Goal: Task Accomplishment & Management: Manage account settings

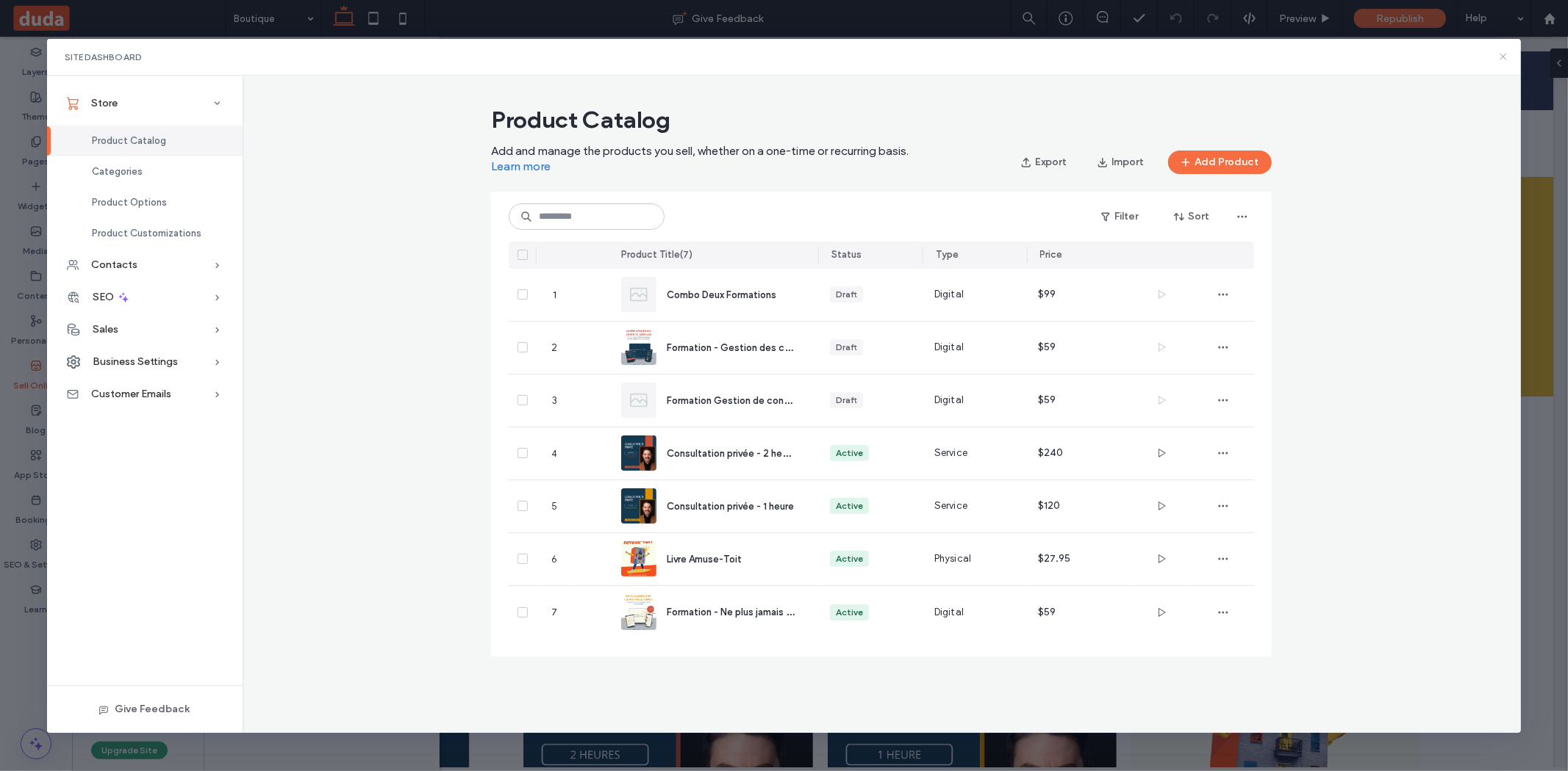
click at [1500, 58] on icon at bounding box center [1503, 57] width 12 height 12
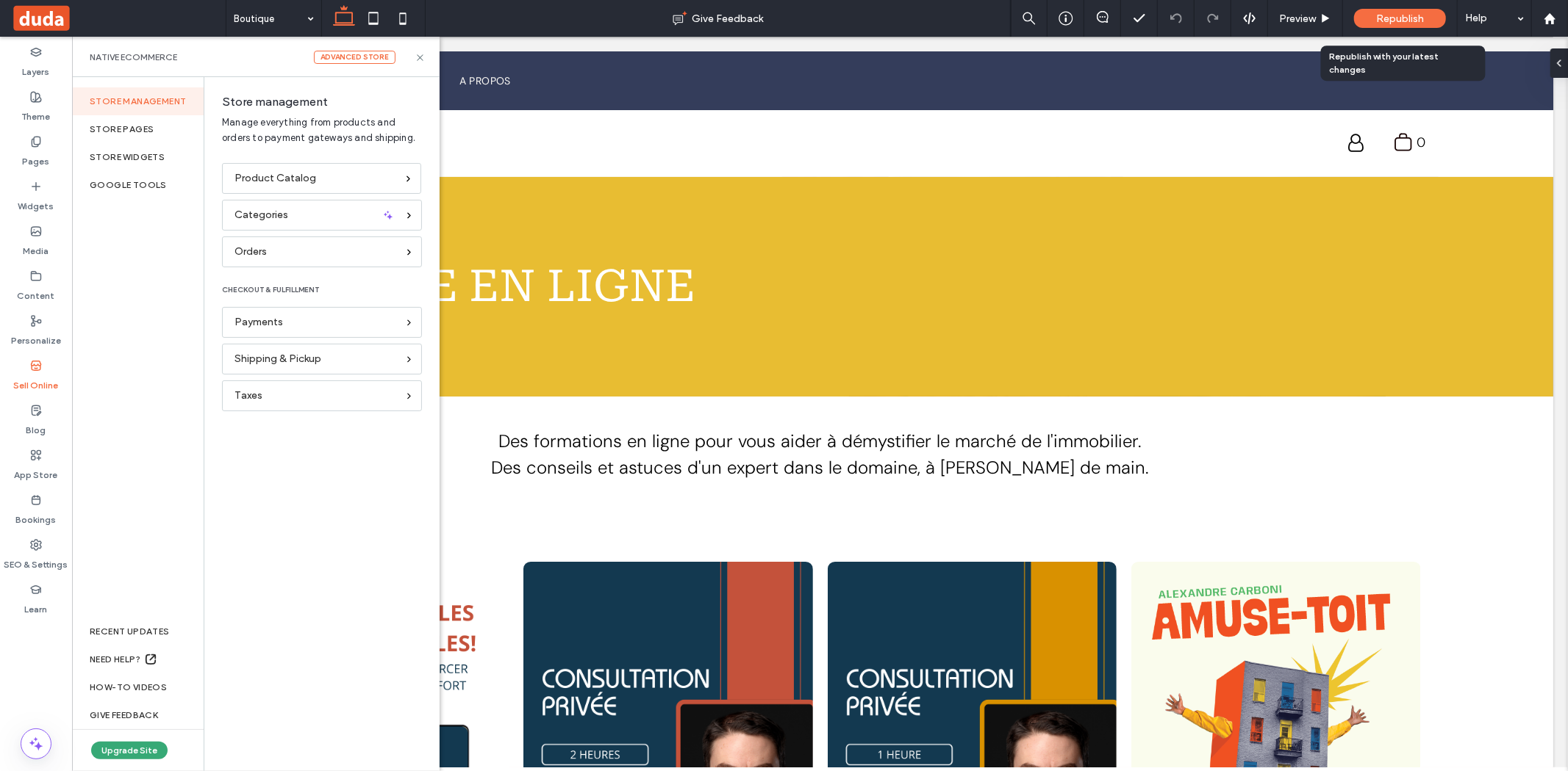
click at [1399, 5] on div "Republish" at bounding box center [1399, 19] width 92 height 37
click at [1402, 19] on span "Republish" at bounding box center [1399, 19] width 48 height 13
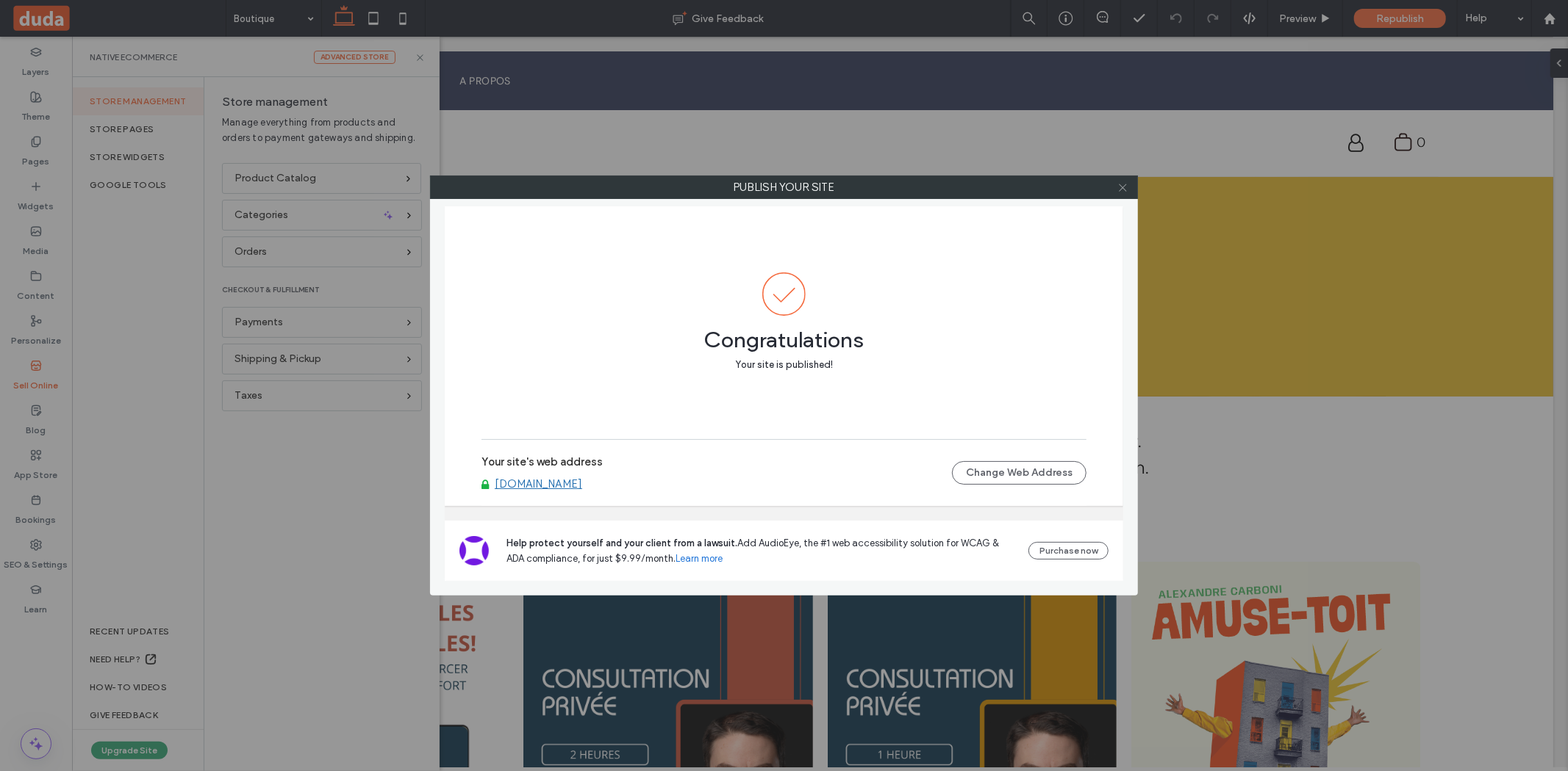
click at [1125, 190] on icon at bounding box center [1122, 187] width 11 height 11
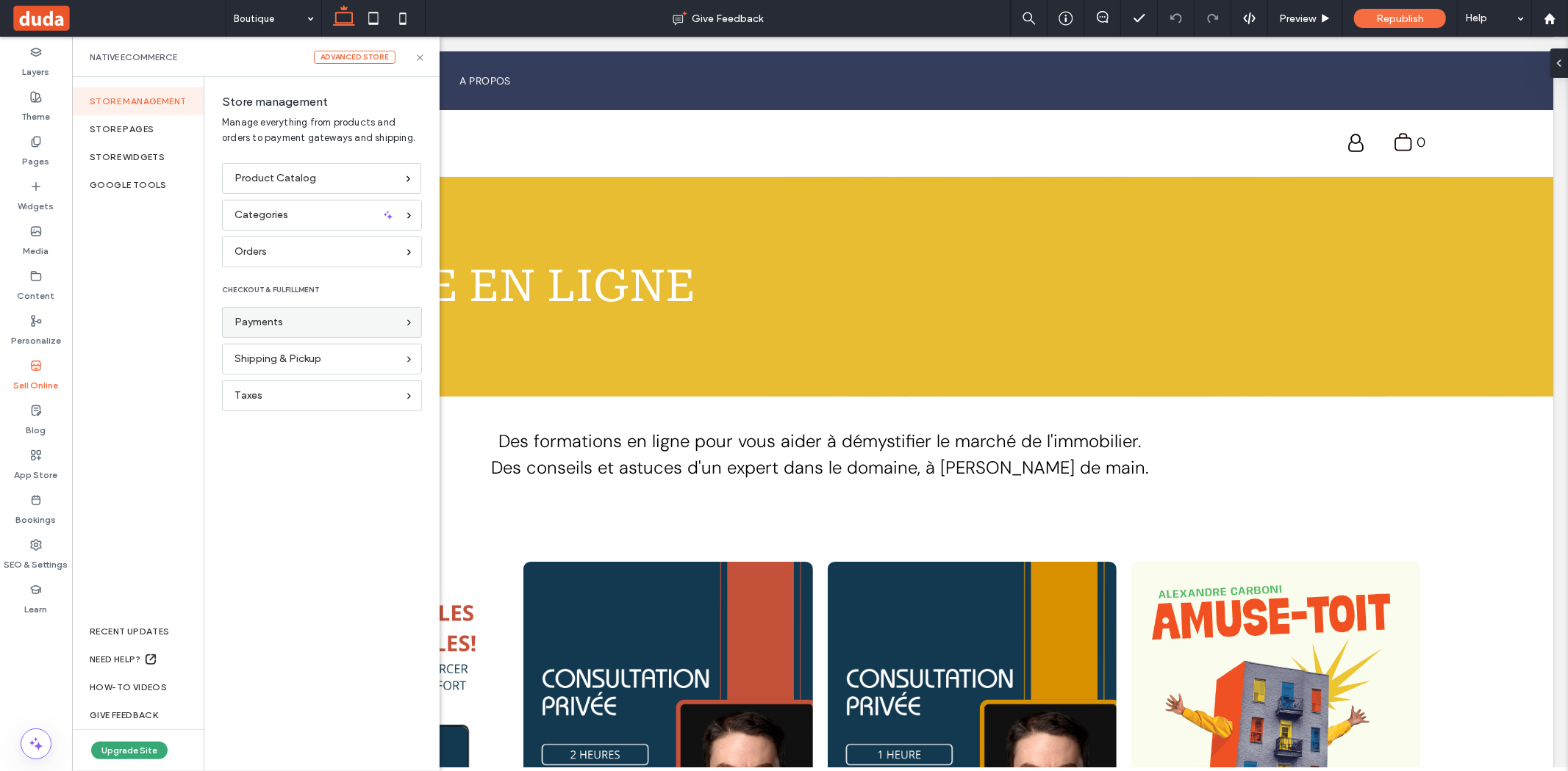
click at [296, 337] on div "Payments" at bounding box center [322, 322] width 200 height 31
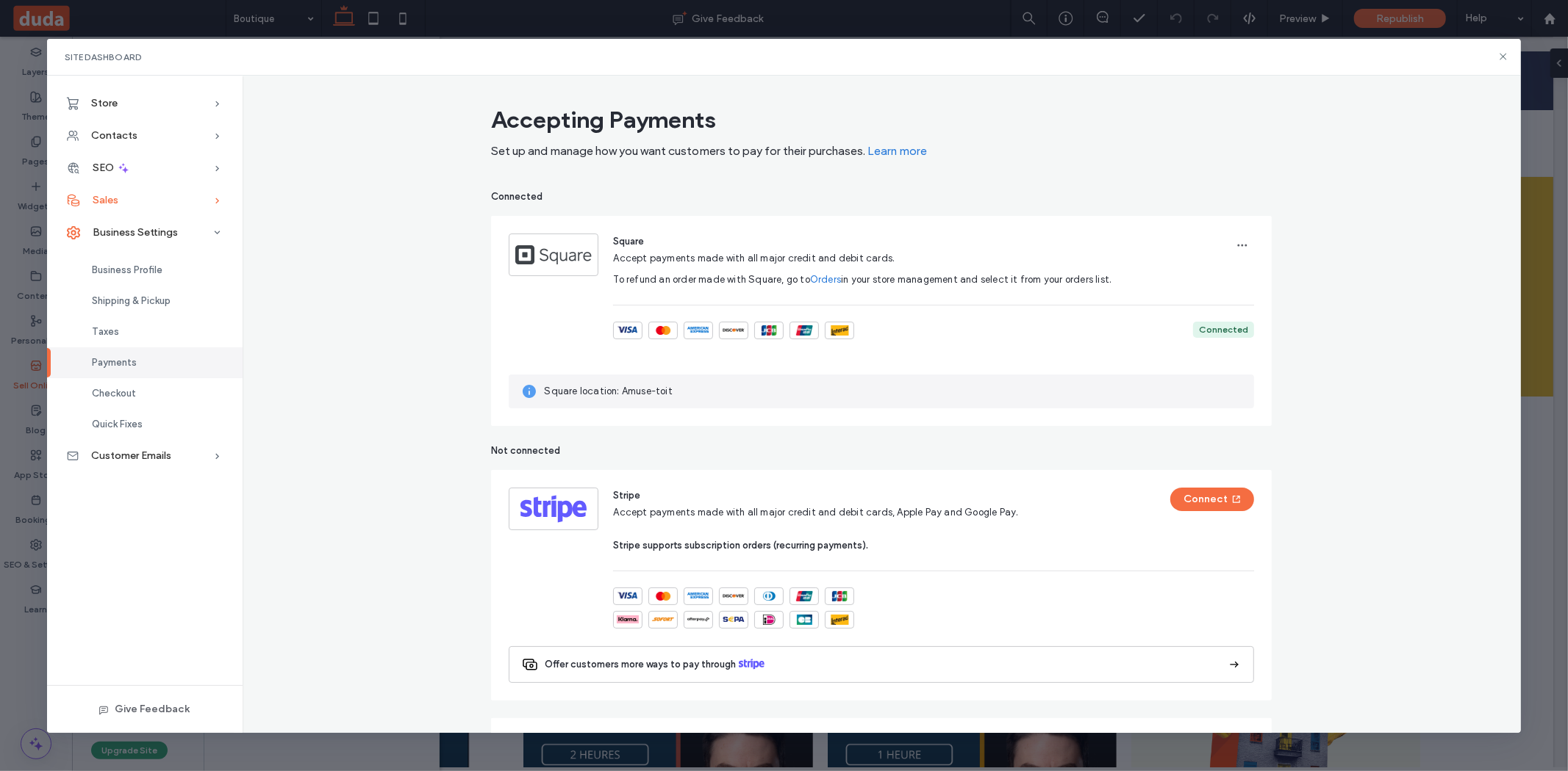
click at [115, 202] on span "Sales" at bounding box center [105, 200] width 25 height 13
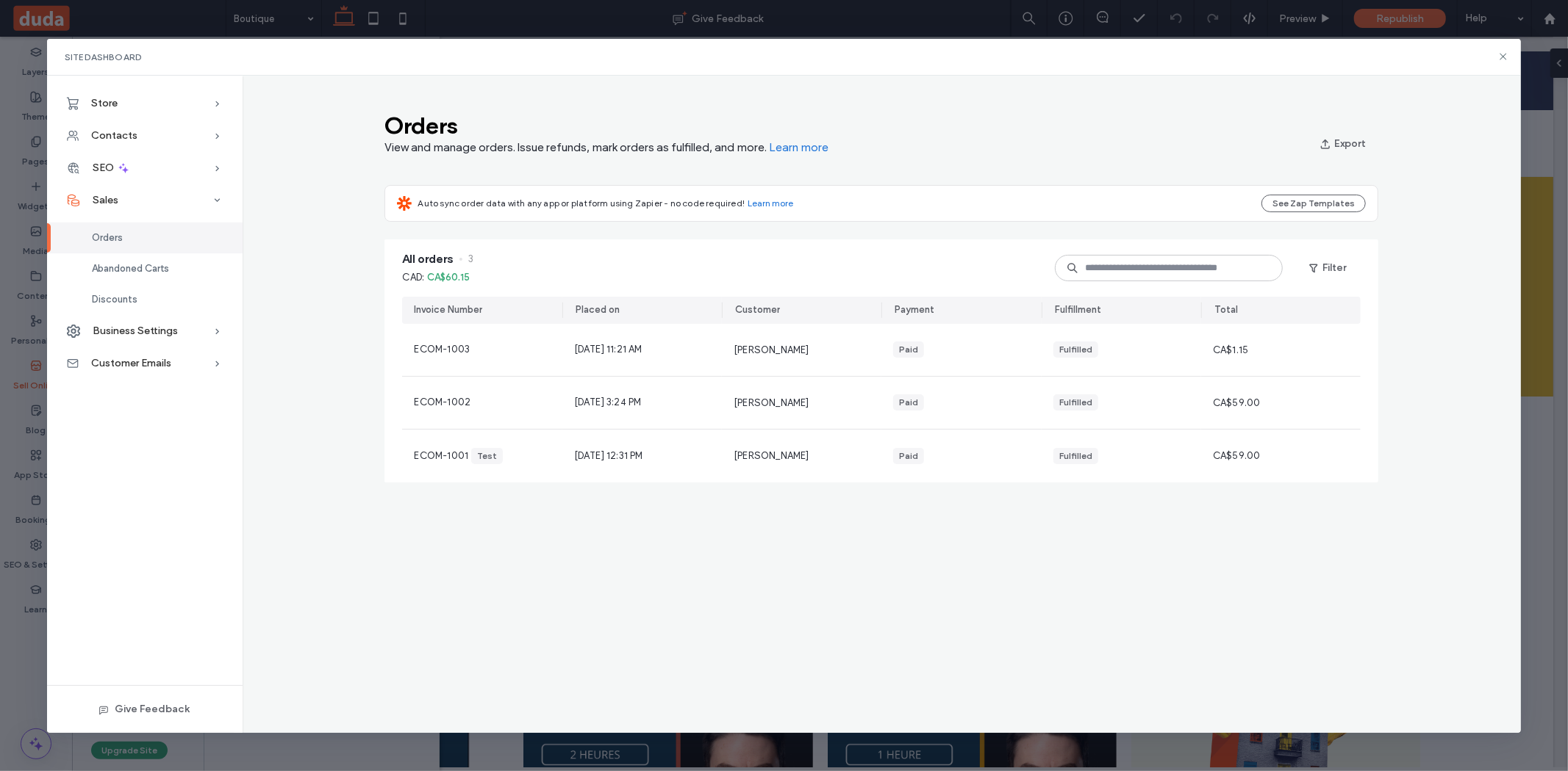
click at [117, 238] on span "Orders" at bounding box center [107, 237] width 31 height 11
click at [163, 297] on div "Discounts" at bounding box center [145, 299] width 196 height 31
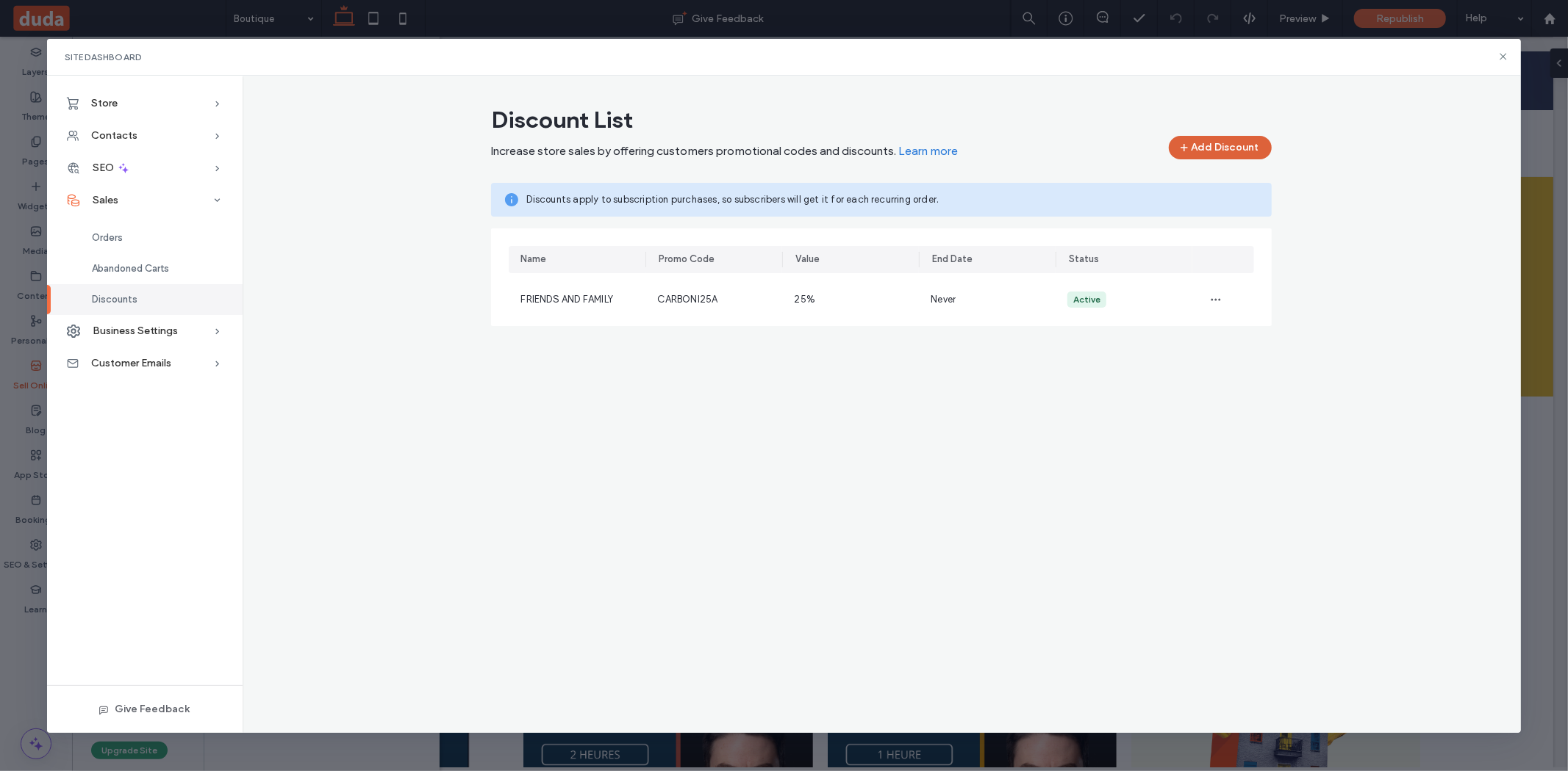
click at [1204, 148] on button "Add Discount" at bounding box center [1220, 148] width 103 height 24
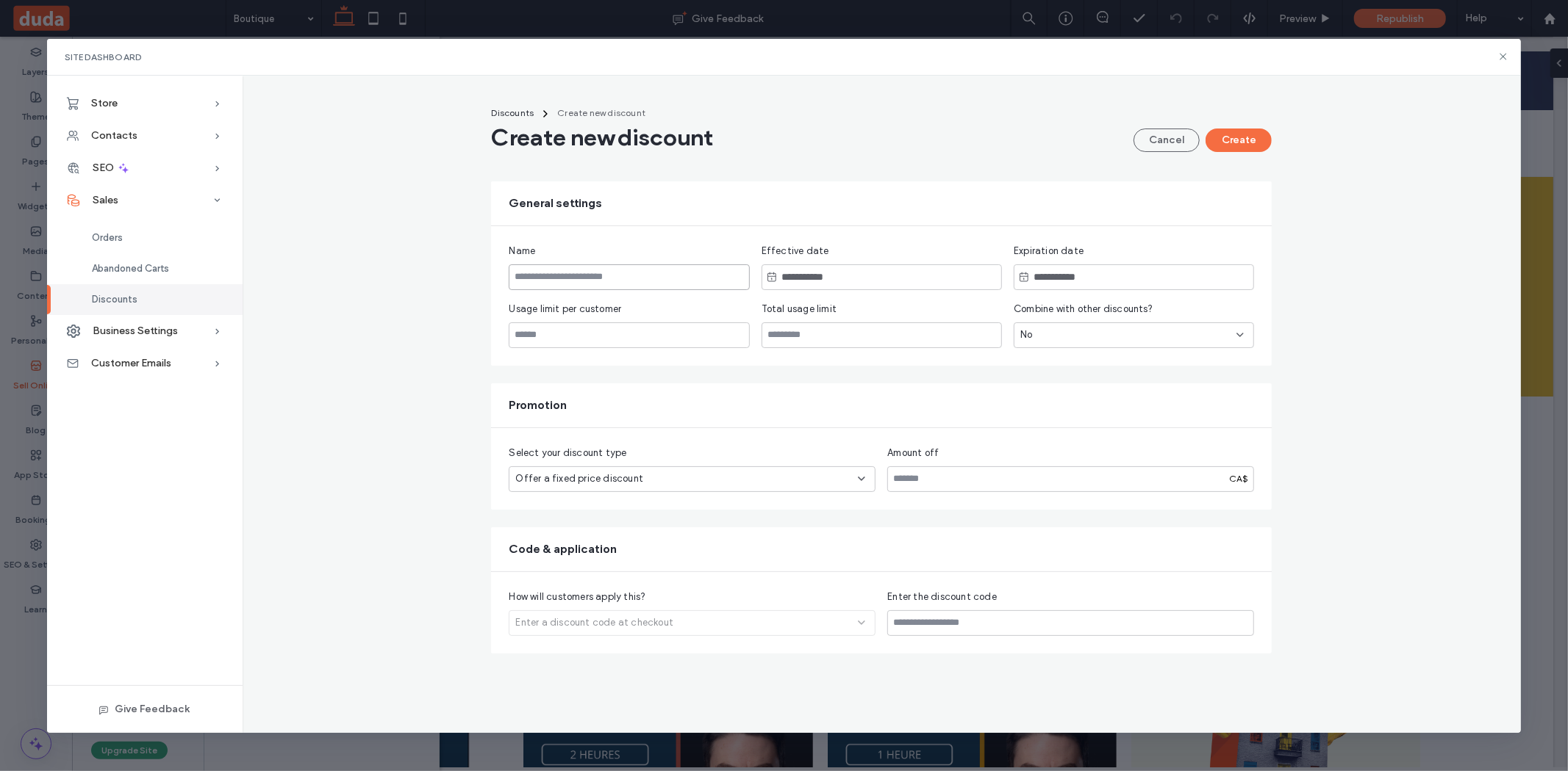
click at [577, 275] on input at bounding box center [629, 278] width 241 height 25
type input "**********"
click at [937, 272] on div at bounding box center [881, 278] width 241 height 25
click at [771, 278] on use at bounding box center [771, 277] width 8 height 9
click at [805, 281] on input "text" at bounding box center [832, 278] width 111 height 19
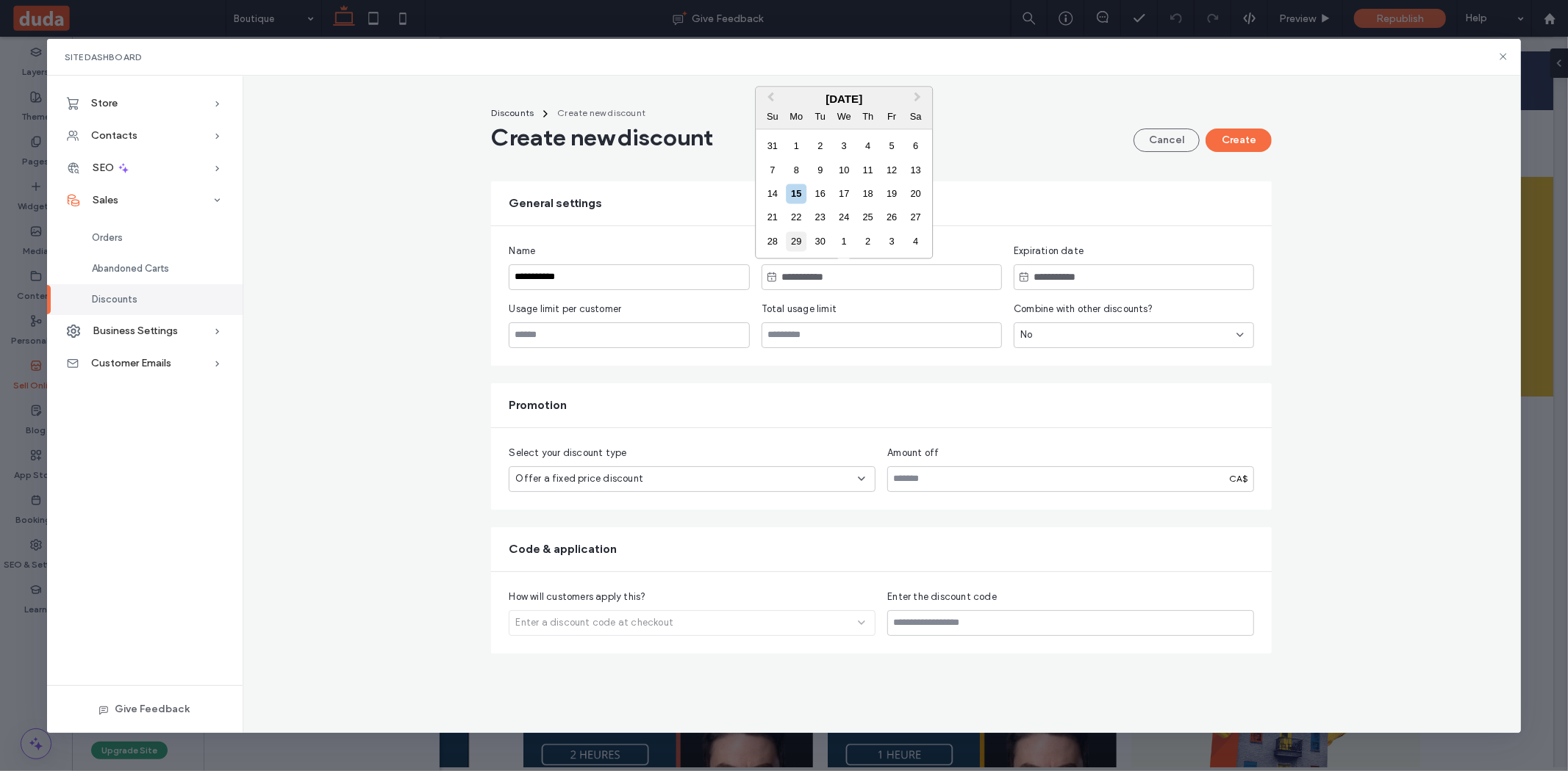
click at [799, 240] on div "29" at bounding box center [797, 241] width 20 height 20
type input "**********"
click at [1082, 271] on input "text" at bounding box center [1084, 278] width 111 height 19
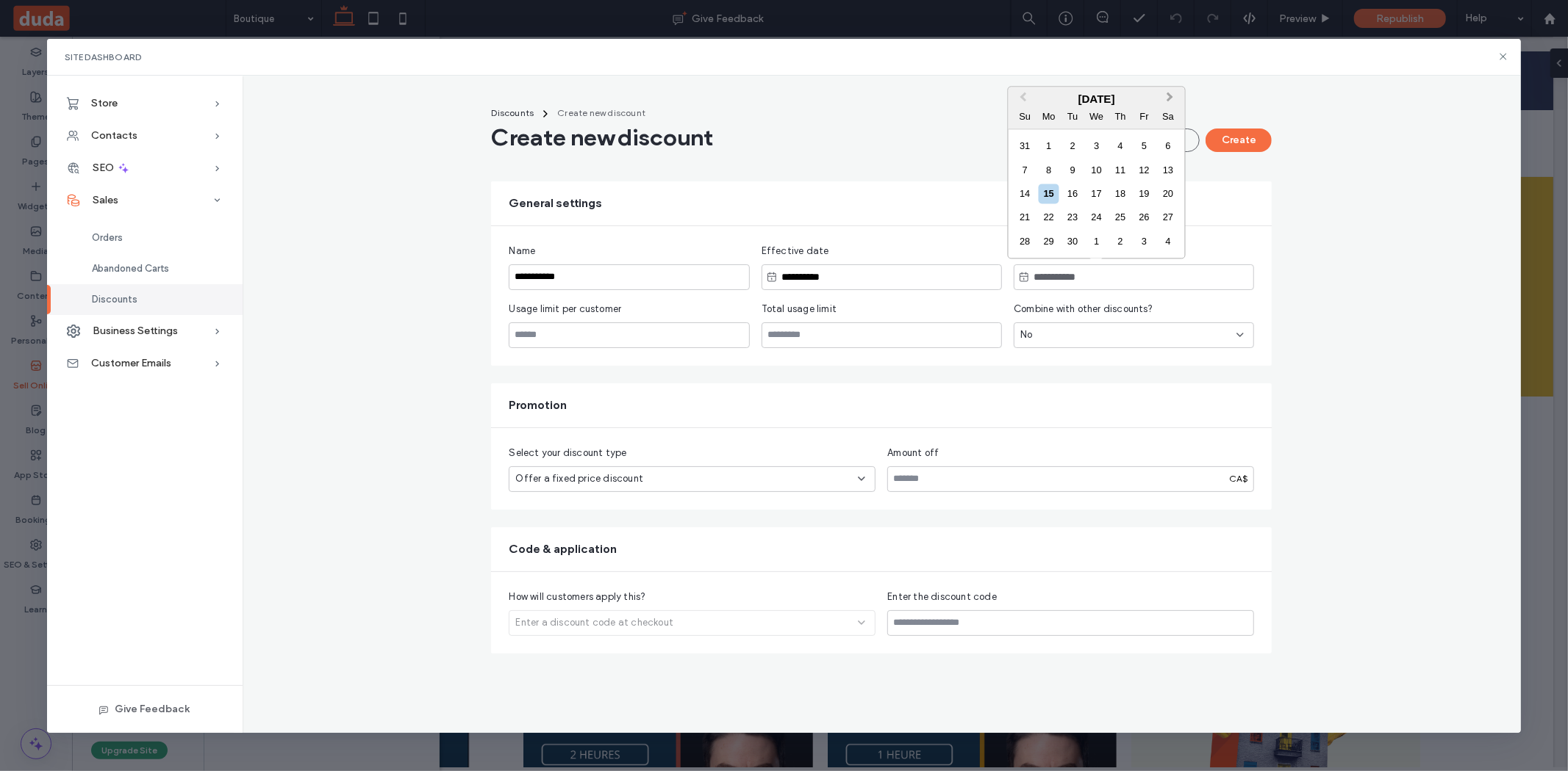
click at [1170, 99] on span "Next Month" at bounding box center [1170, 99] width 0 height 20
click at [1051, 197] on div "13" at bounding box center [1049, 194] width 20 height 20
type input "**********"
click at [668, 328] on input "number" at bounding box center [629, 335] width 241 height 25
type input "*"
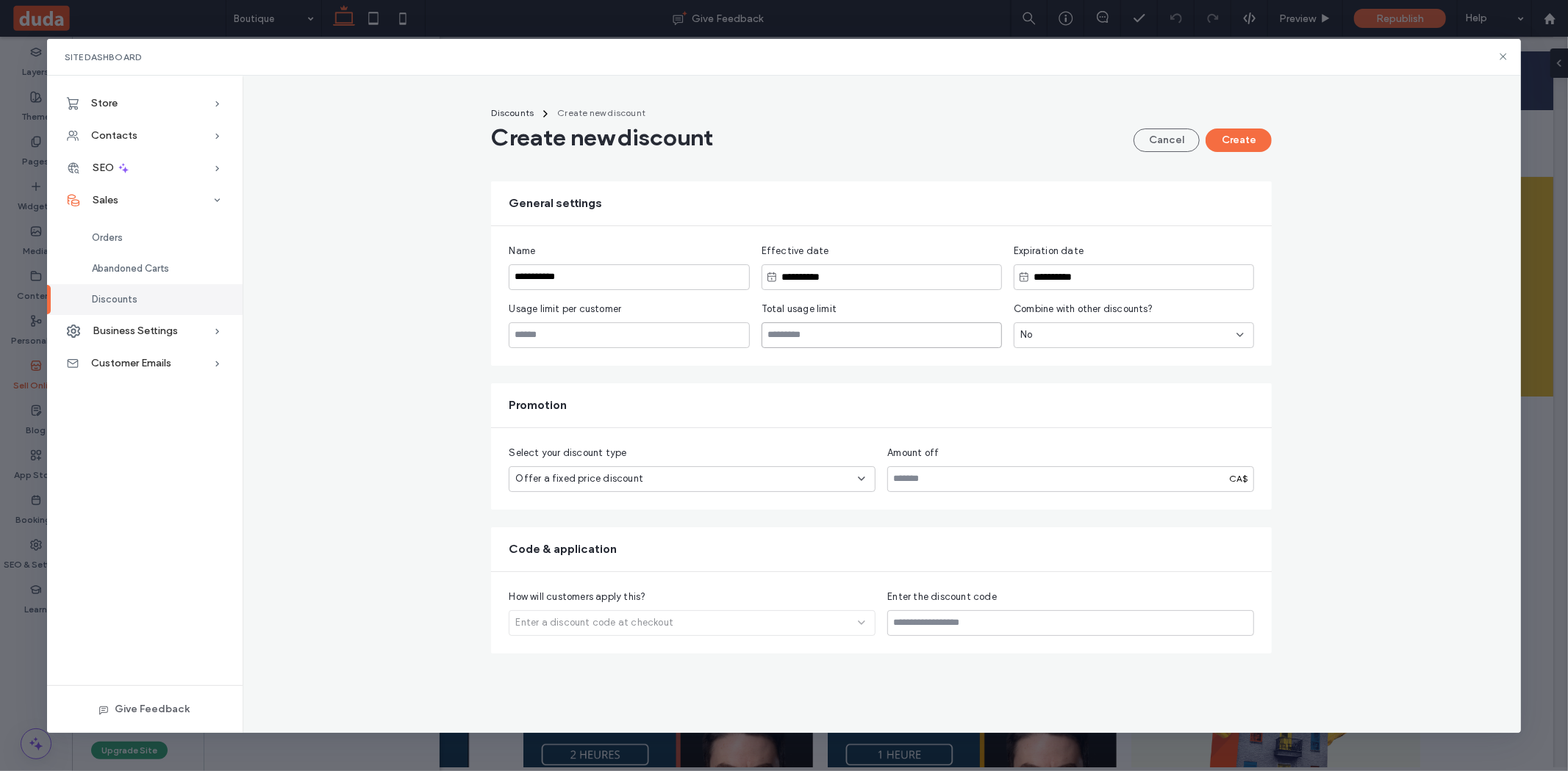
click at [845, 340] on input "number" at bounding box center [881, 335] width 241 height 25
type input "*"
click at [1050, 344] on div "No" at bounding box center [1133, 335] width 241 height 25
click at [601, 485] on span "Offer a fixed price discount" at bounding box center [579, 478] width 128 height 14
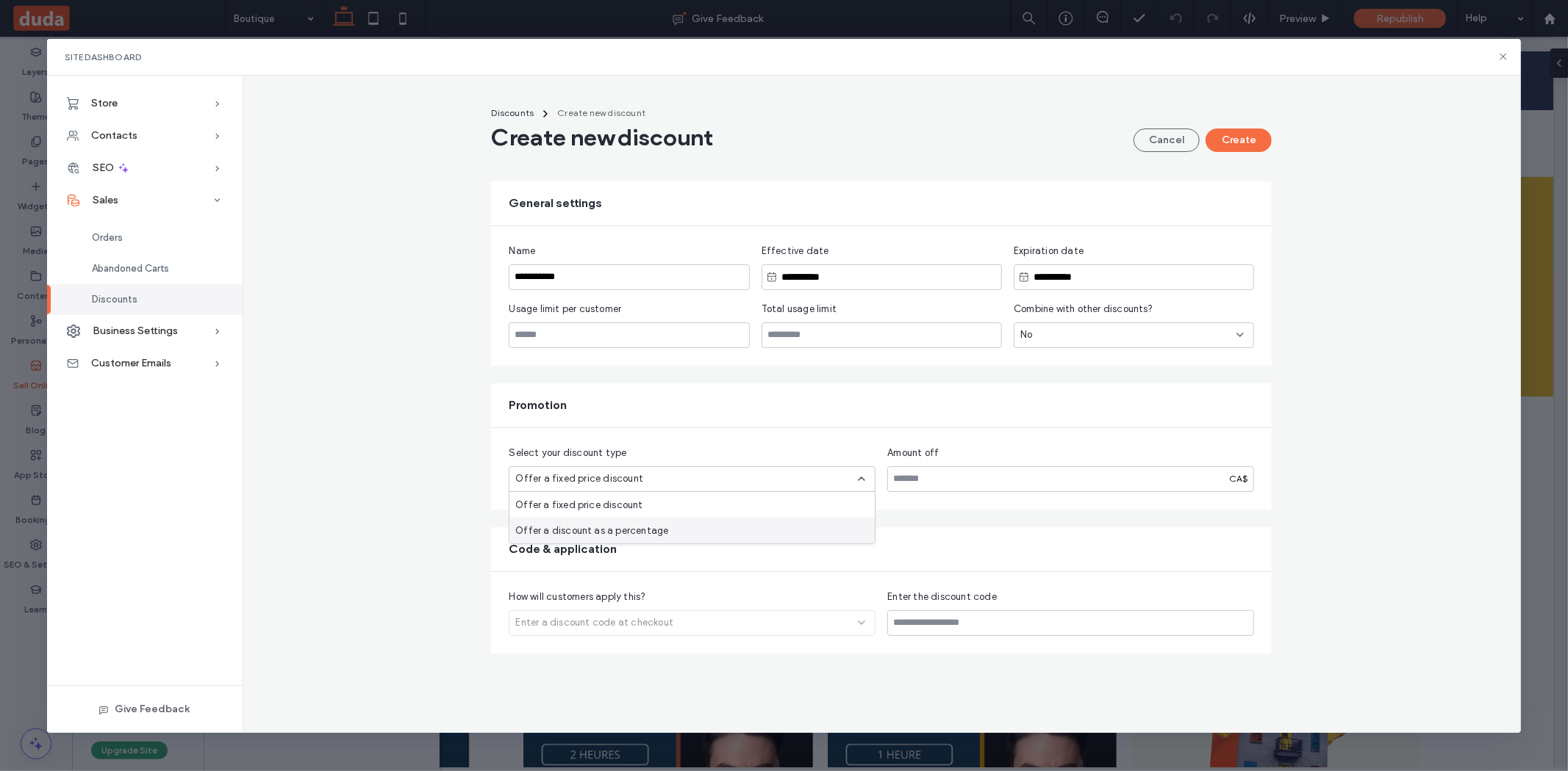
click at [608, 529] on span "Offer a discount as a percentage" at bounding box center [591, 530] width 153 height 14
click at [976, 472] on input "number" at bounding box center [1070, 479] width 367 height 25
type input "**"
click at [739, 622] on div "How will customers apply this? Enter a discount code at checkout" at bounding box center [692, 612] width 367 height 46
click at [930, 624] on input at bounding box center [1070, 623] width 367 height 25
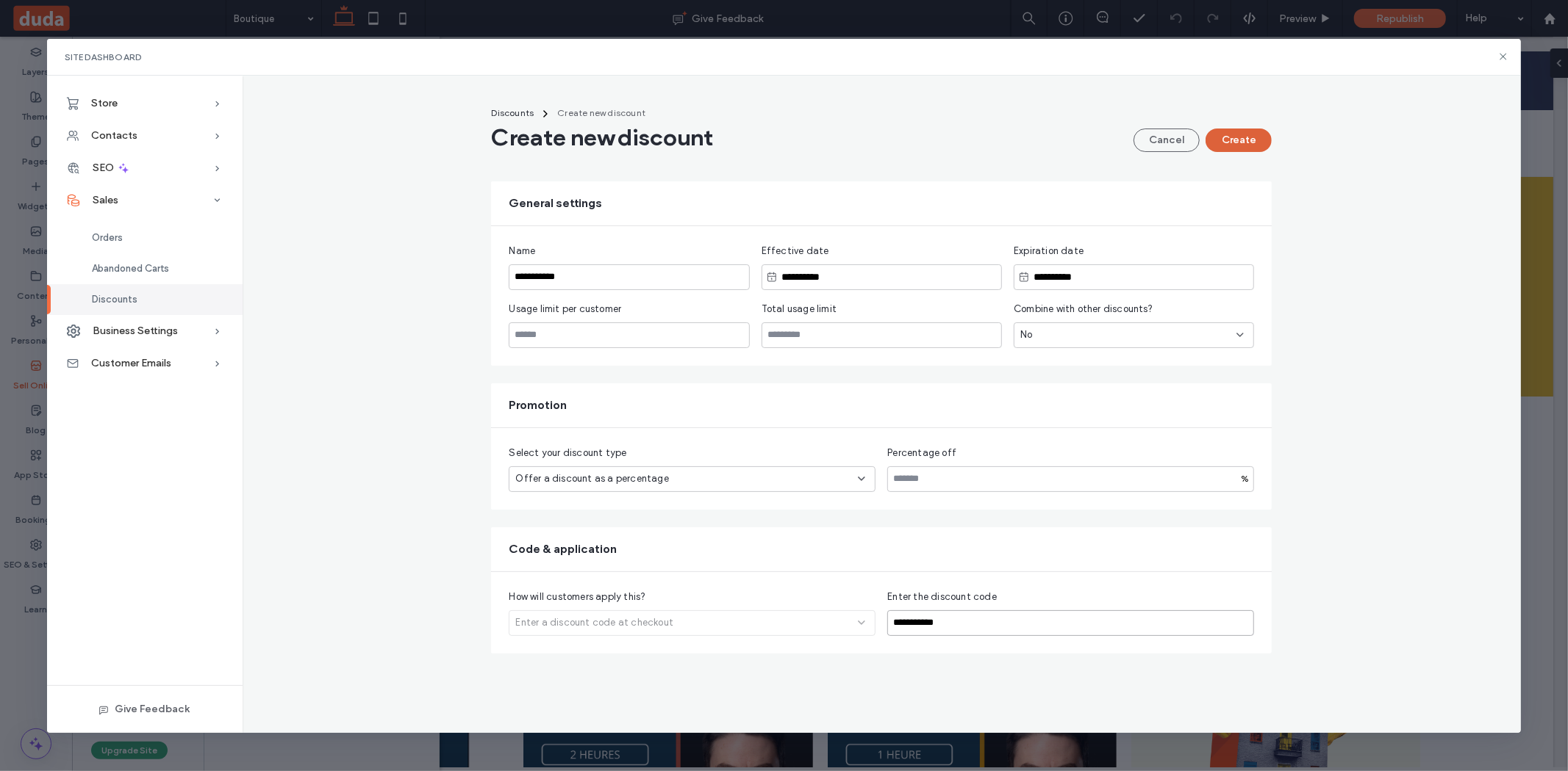
type input "**********"
click at [1236, 131] on button "Create" at bounding box center [1238, 140] width 66 height 24
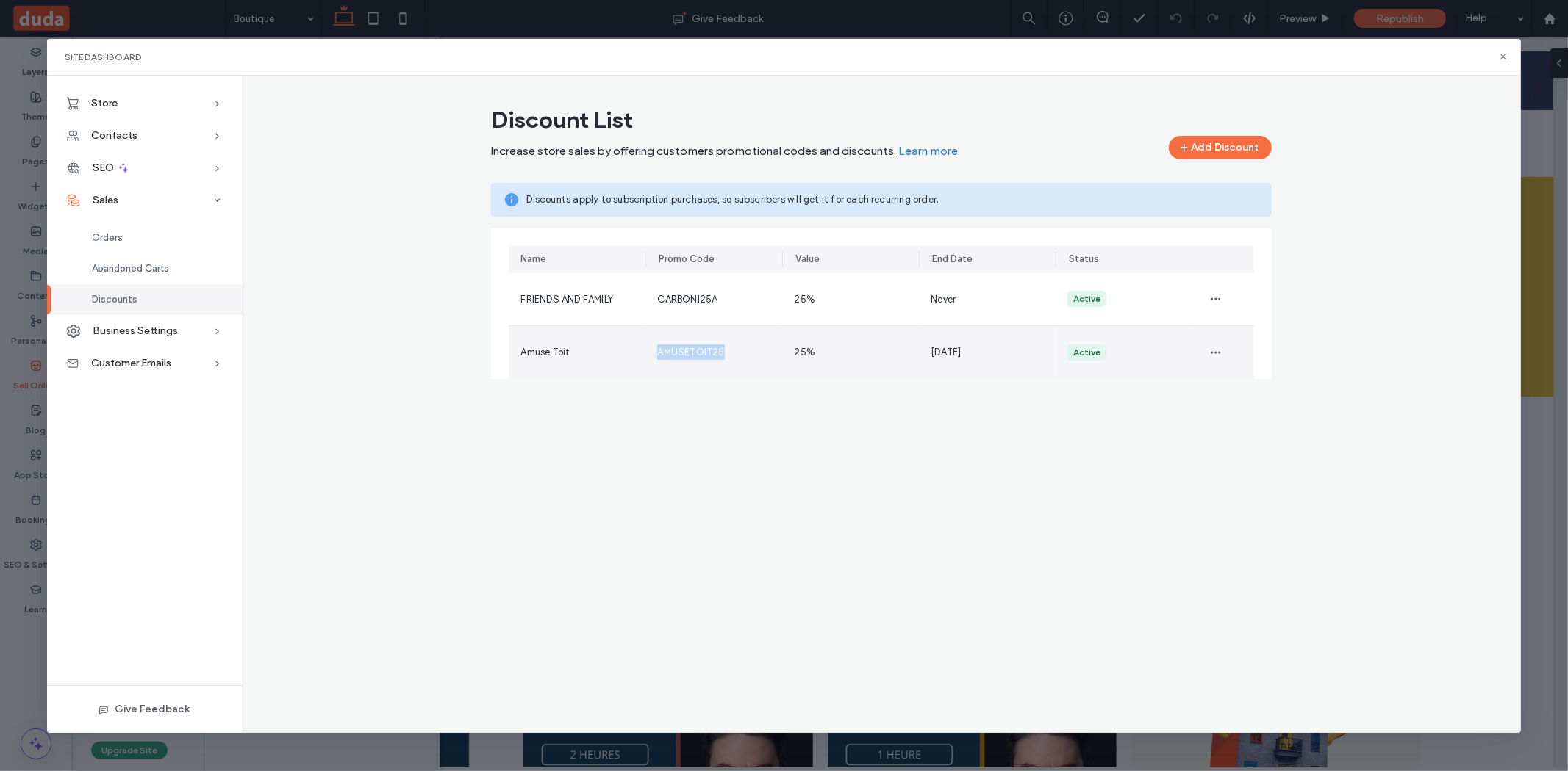
drag, startPoint x: 723, startPoint y: 354, endPoint x: 656, endPoint y: 353, distance: 67.0
click at [656, 353] on div "AMUSETOIT25" at bounding box center [714, 353] width 137 height 53
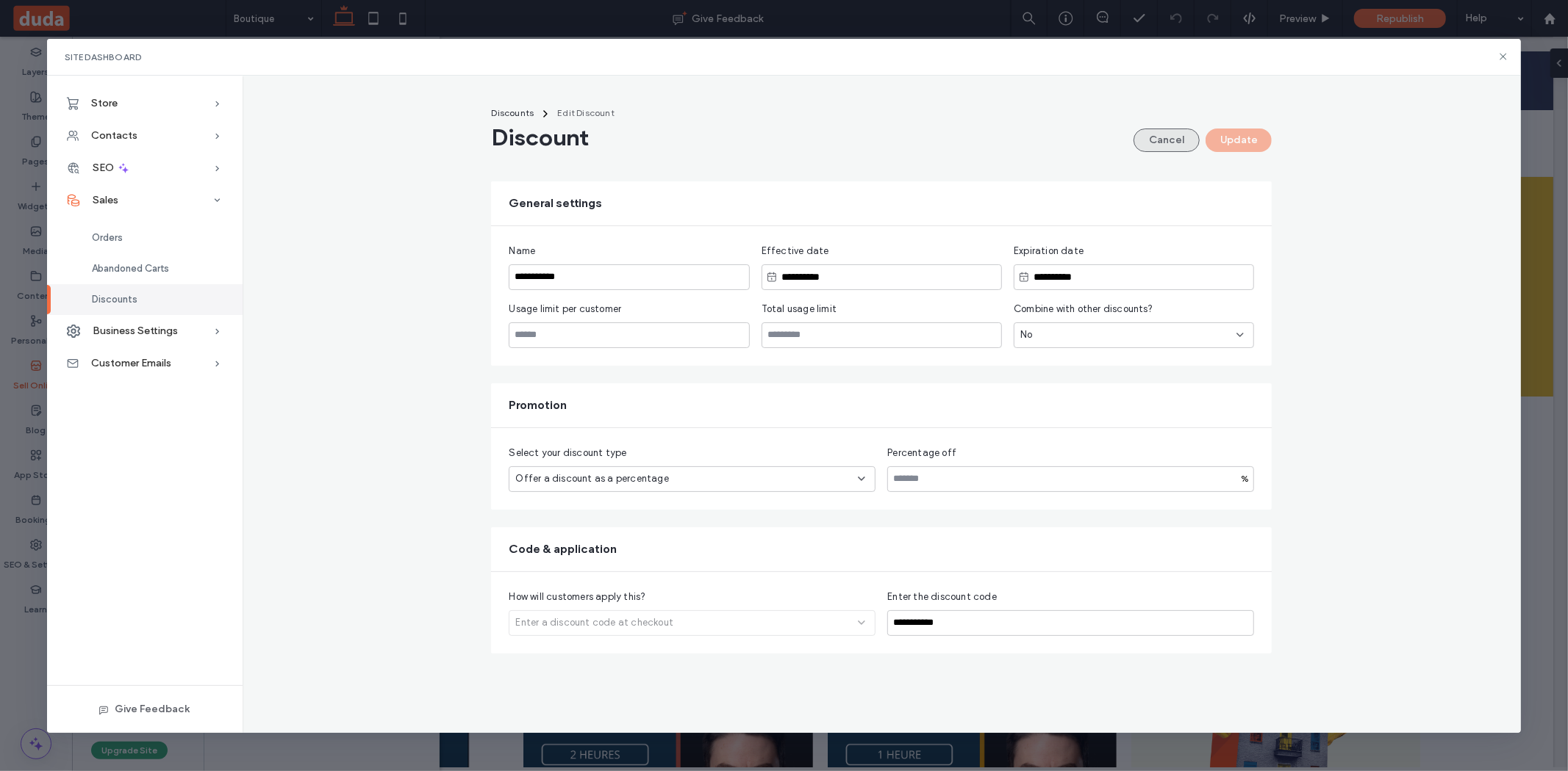
click at [1149, 134] on button "Cancel" at bounding box center [1166, 140] width 66 height 24
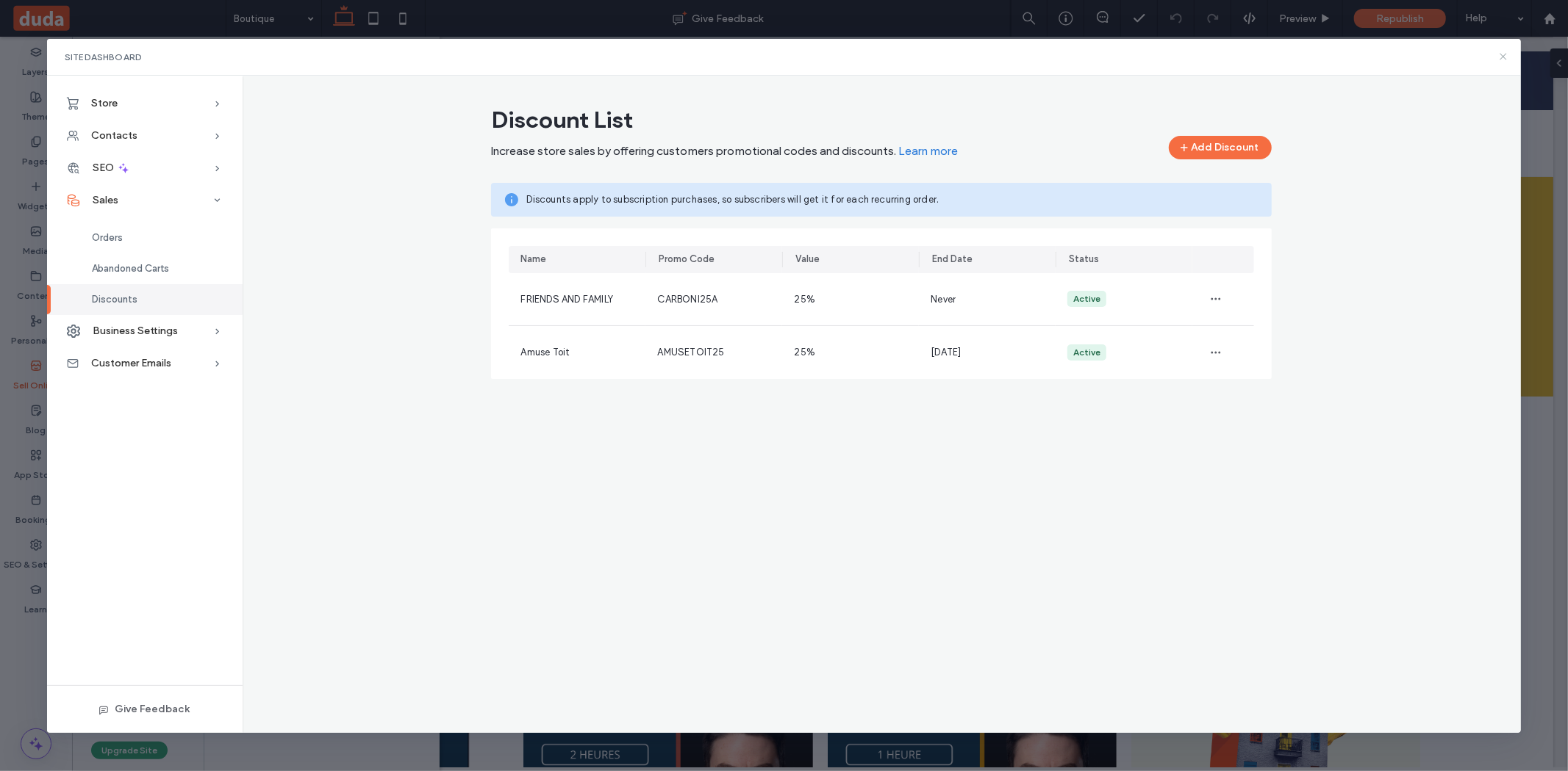
click at [1502, 58] on icon at bounding box center [1503, 57] width 12 height 12
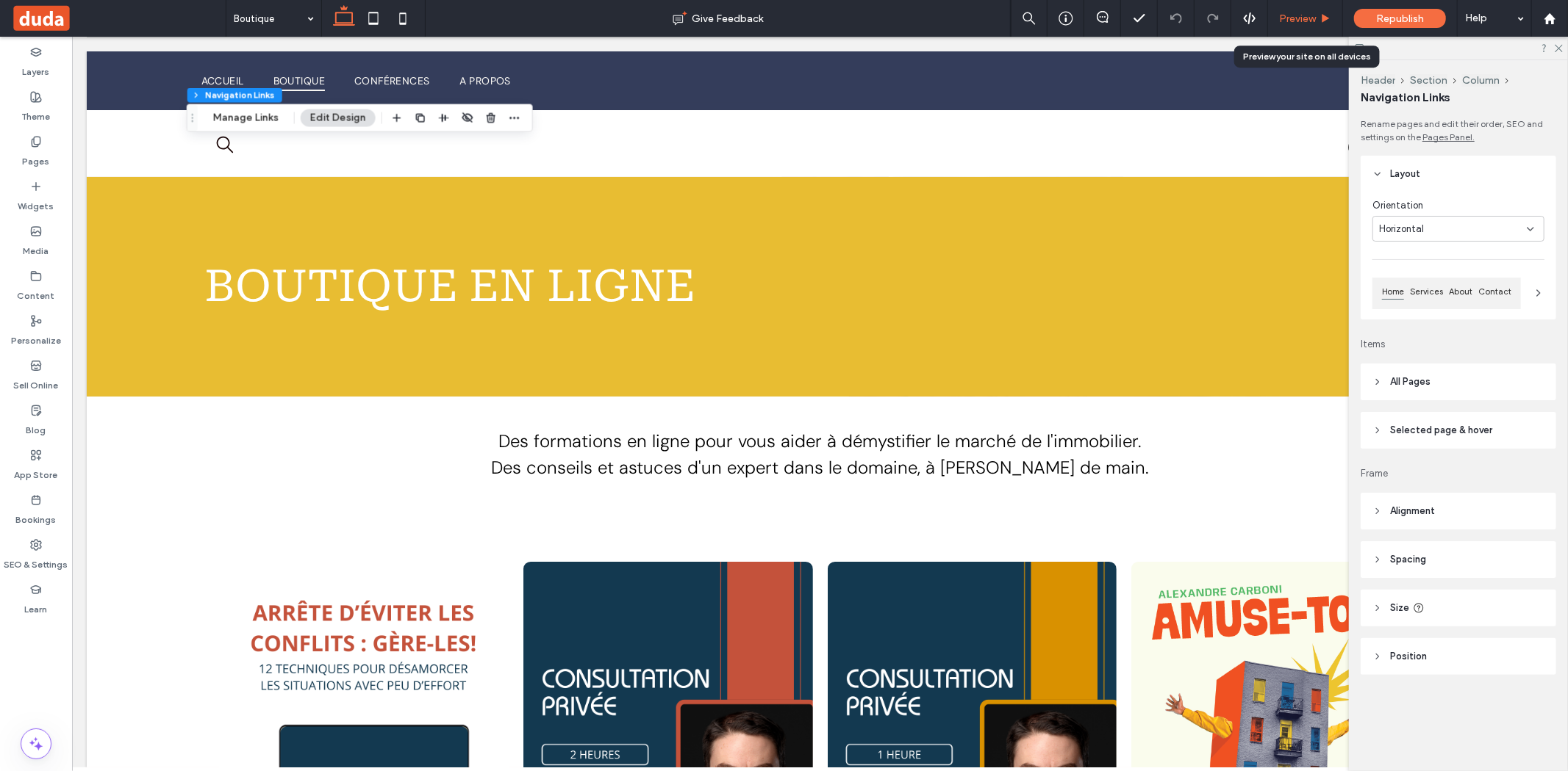
click at [1285, 21] on span "Preview" at bounding box center [1297, 19] width 37 height 13
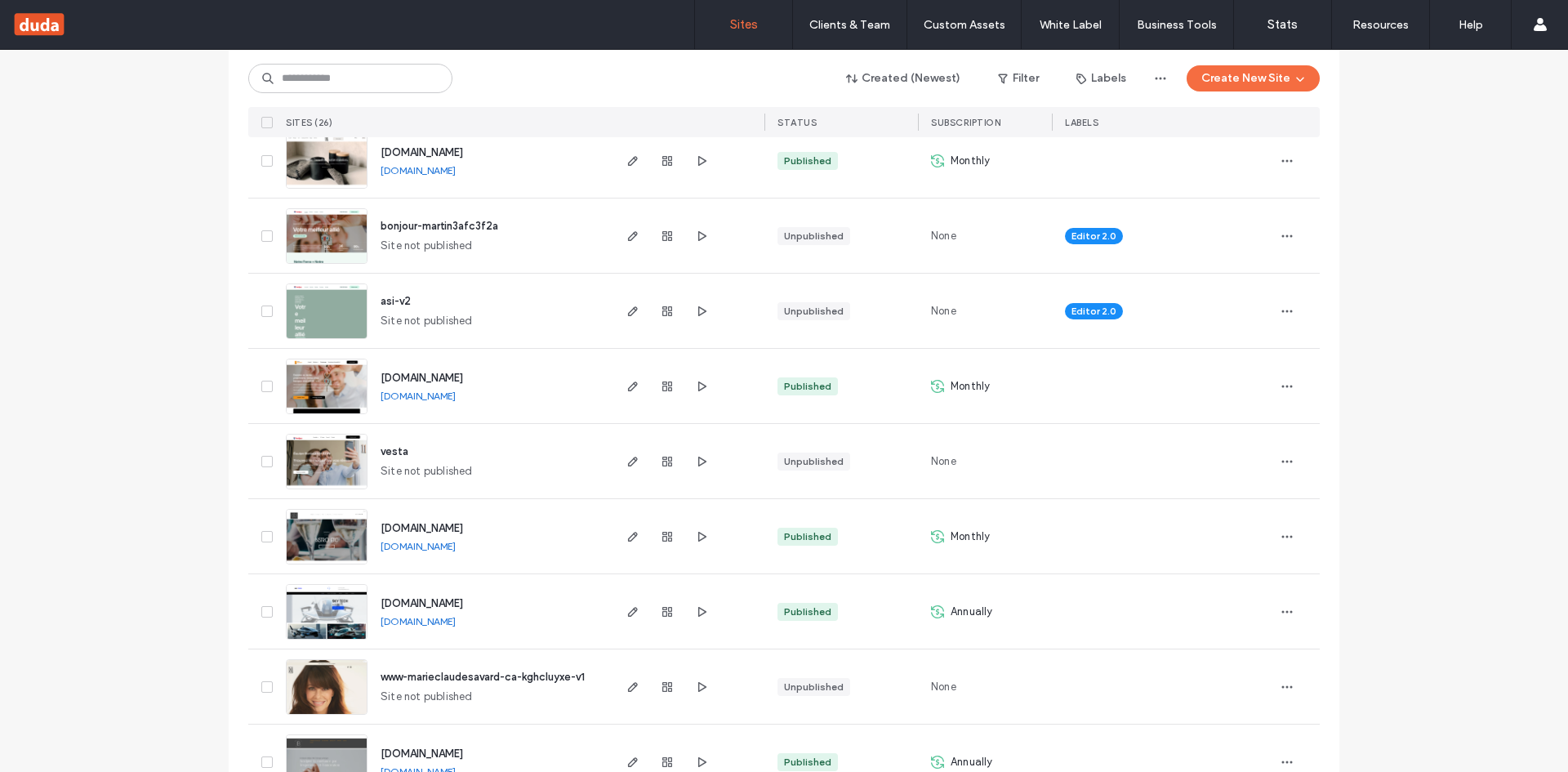
scroll to position [1021, 0]
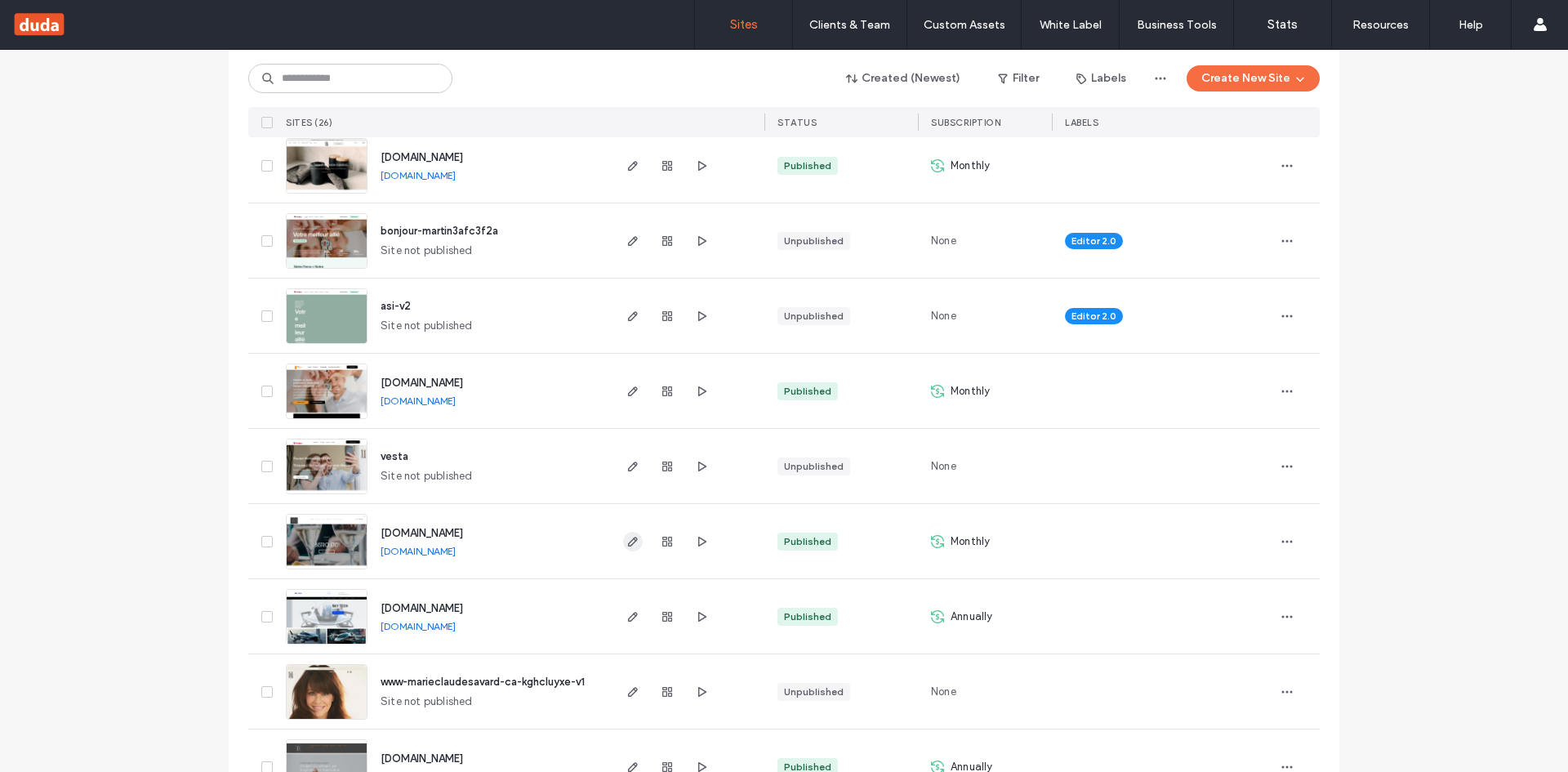
click at [631, 537] on use "button" at bounding box center [633, 541] width 9 height 9
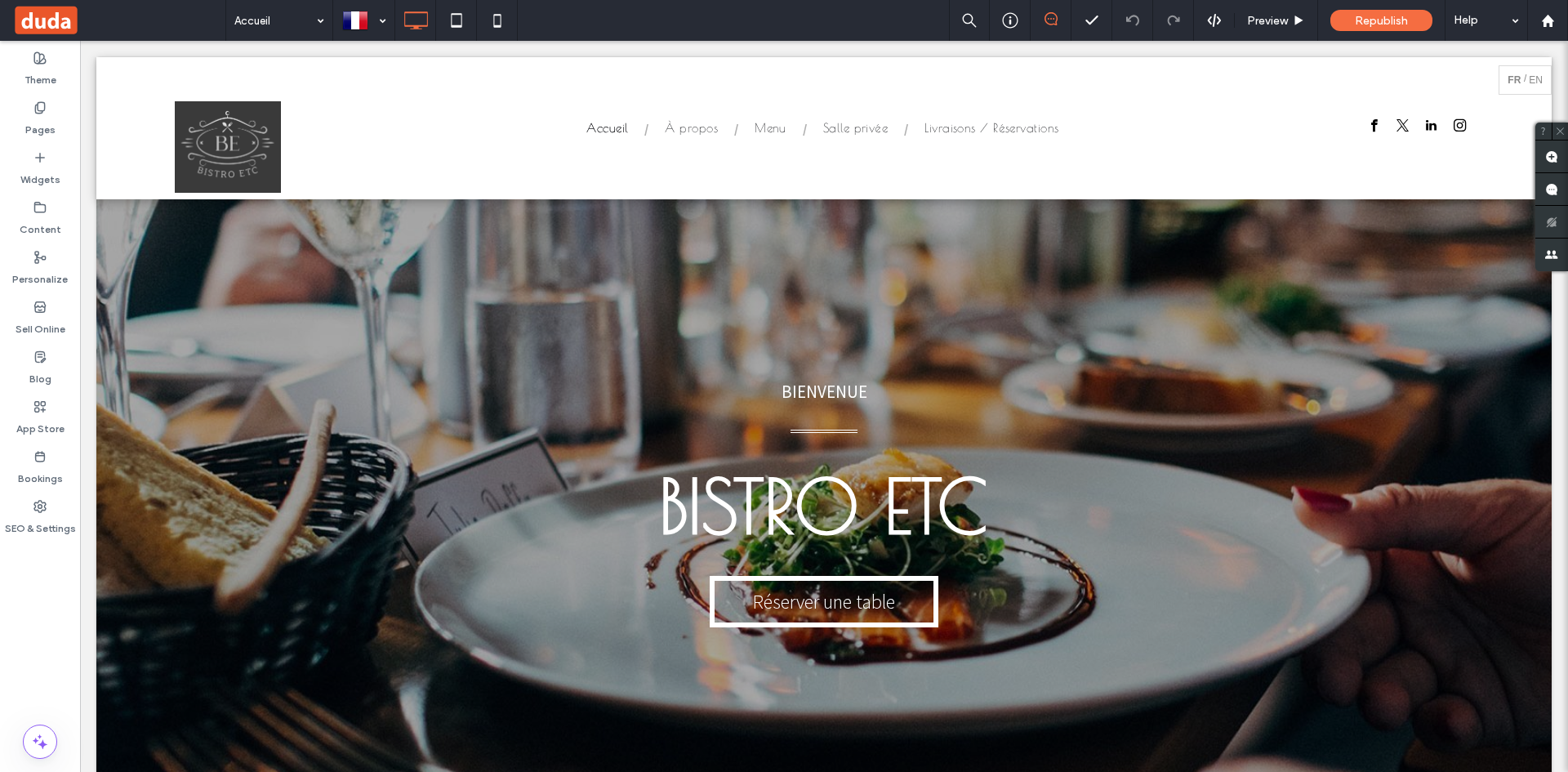
click at [52, 27] on span at bounding box center [118, 20] width 213 height 33
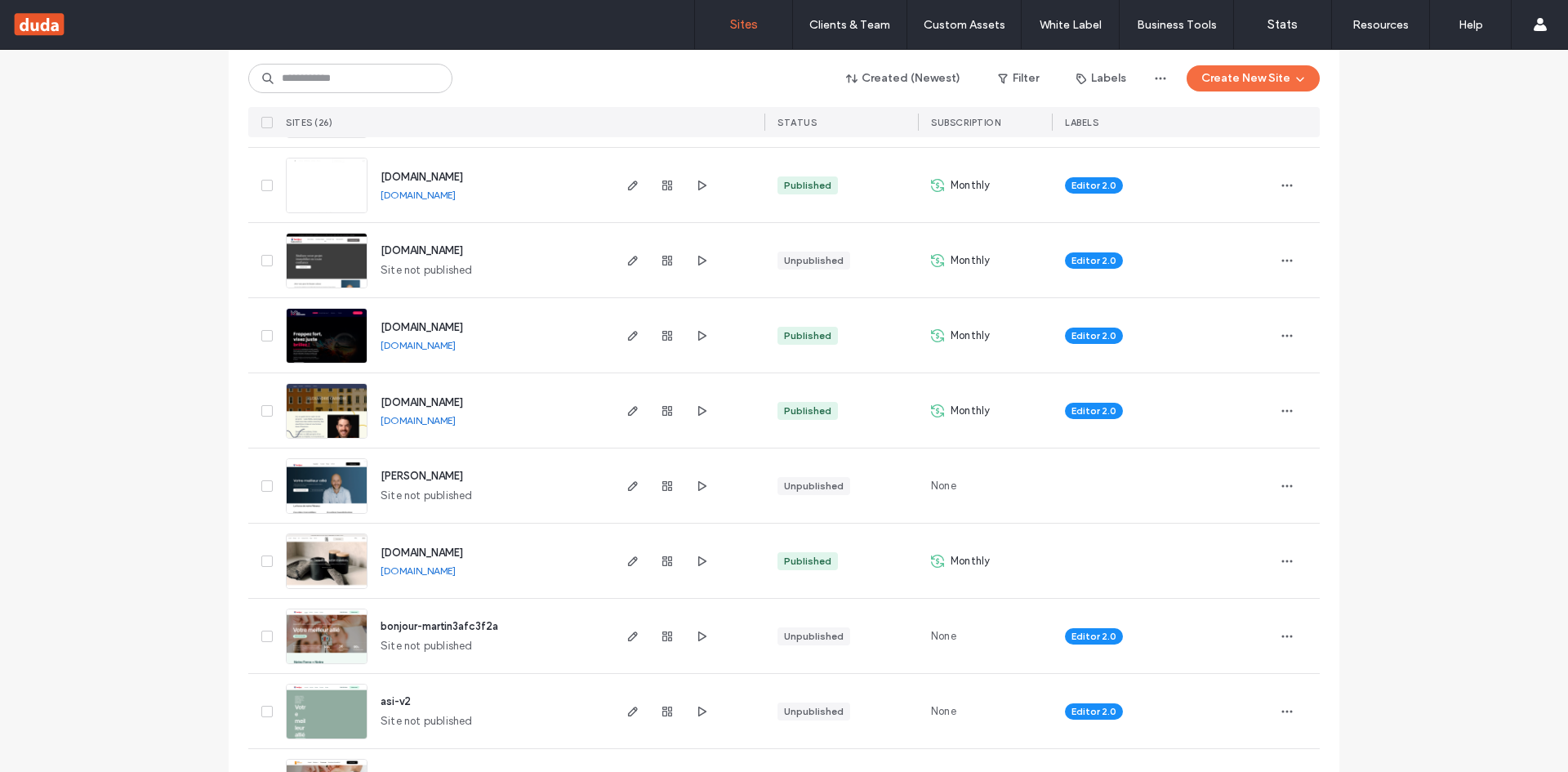
scroll to position [627, 0]
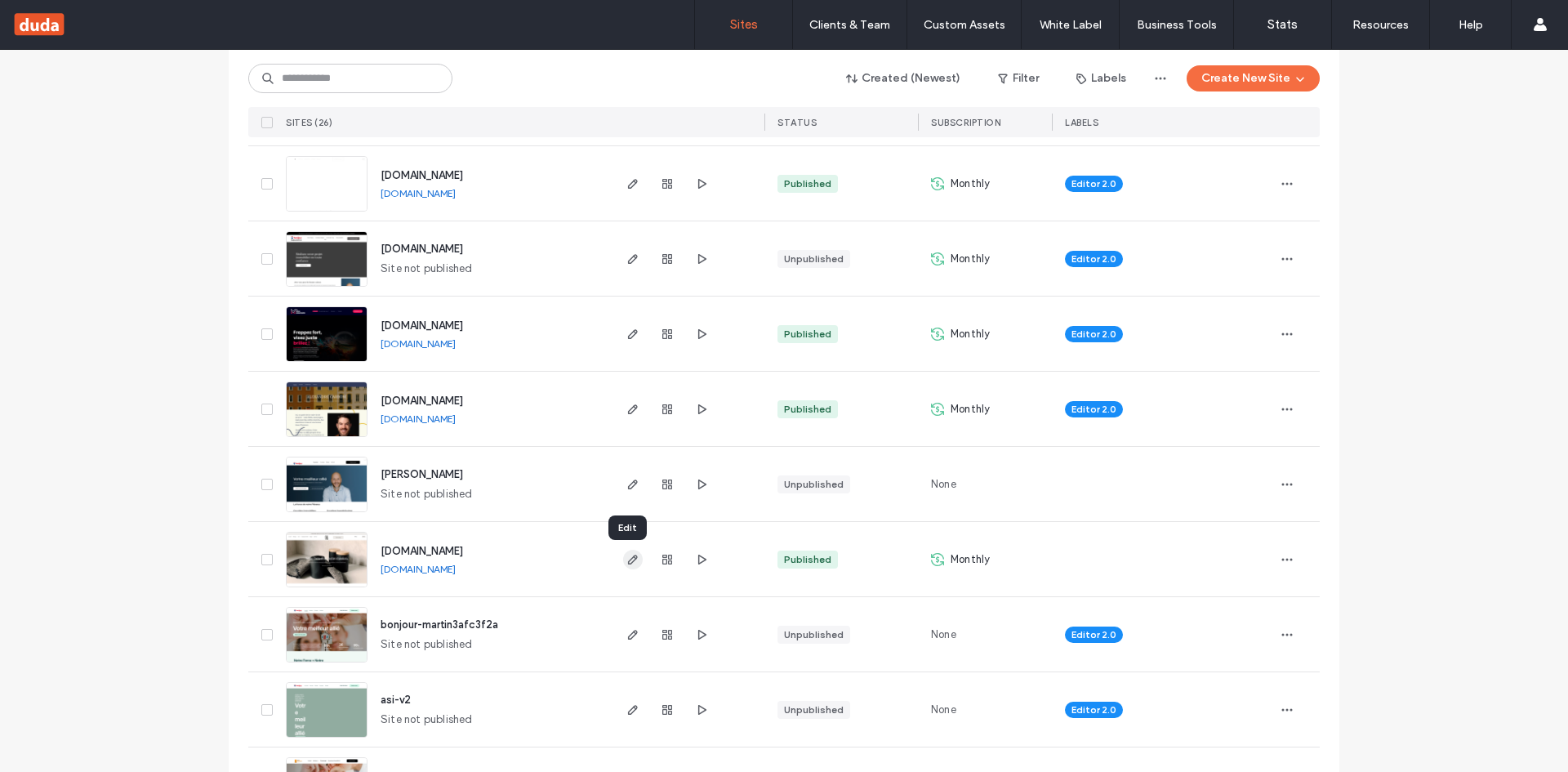
click at [629, 555] on icon "button" at bounding box center [633, 560] width 13 height 13
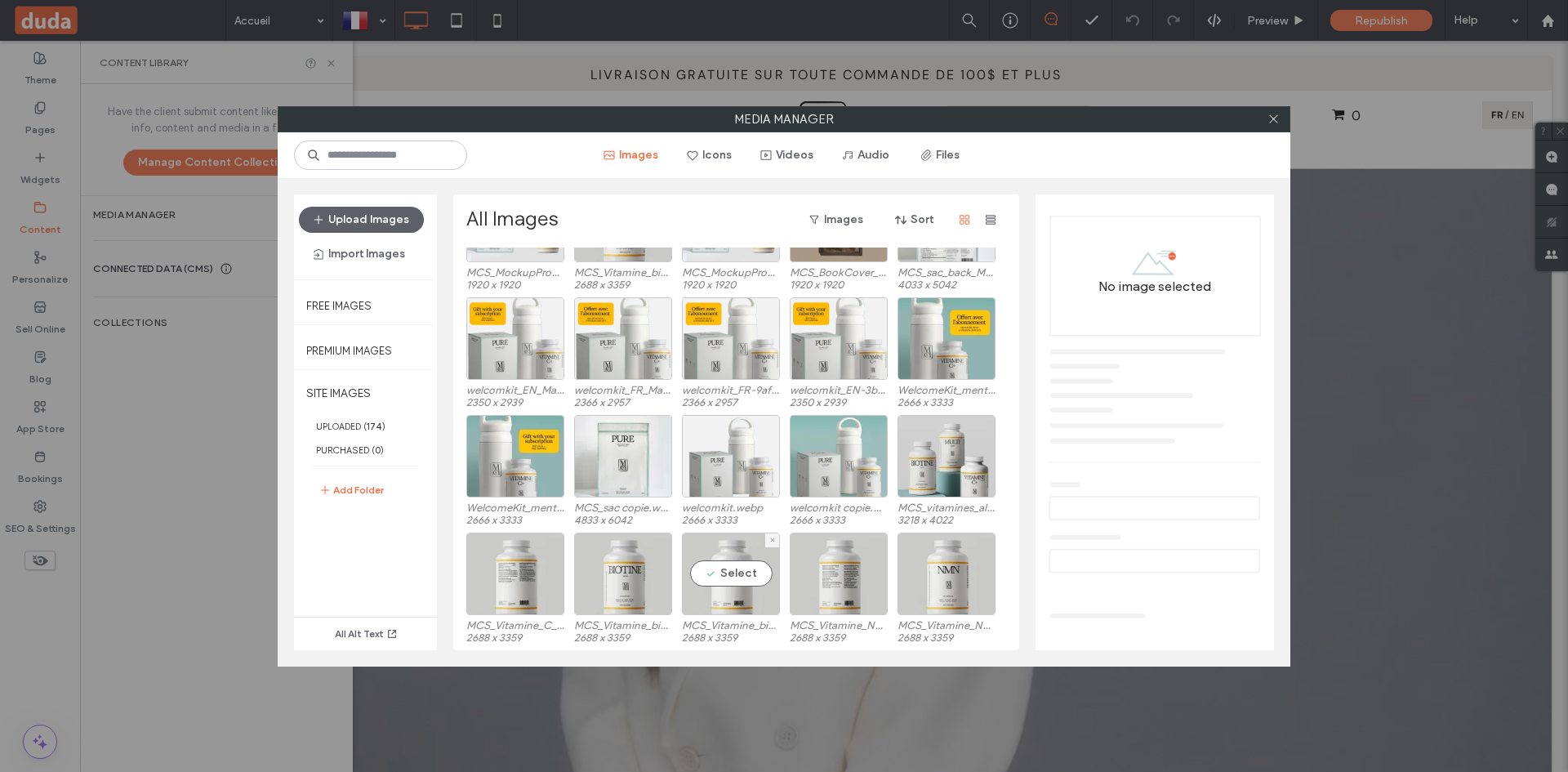
scroll to position [1865, 0]
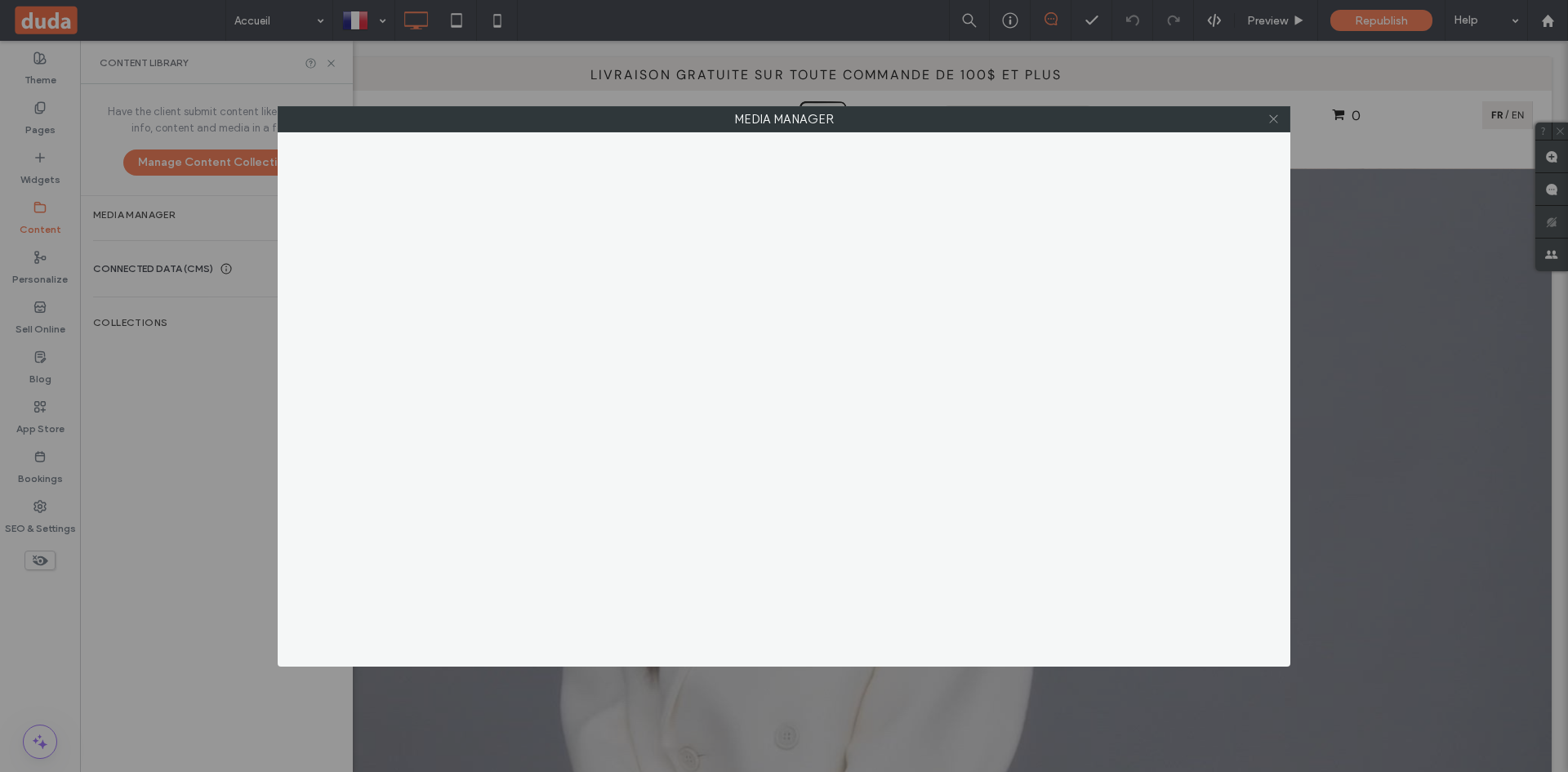
click at [1273, 114] on icon at bounding box center [1274, 118] width 12 height 12
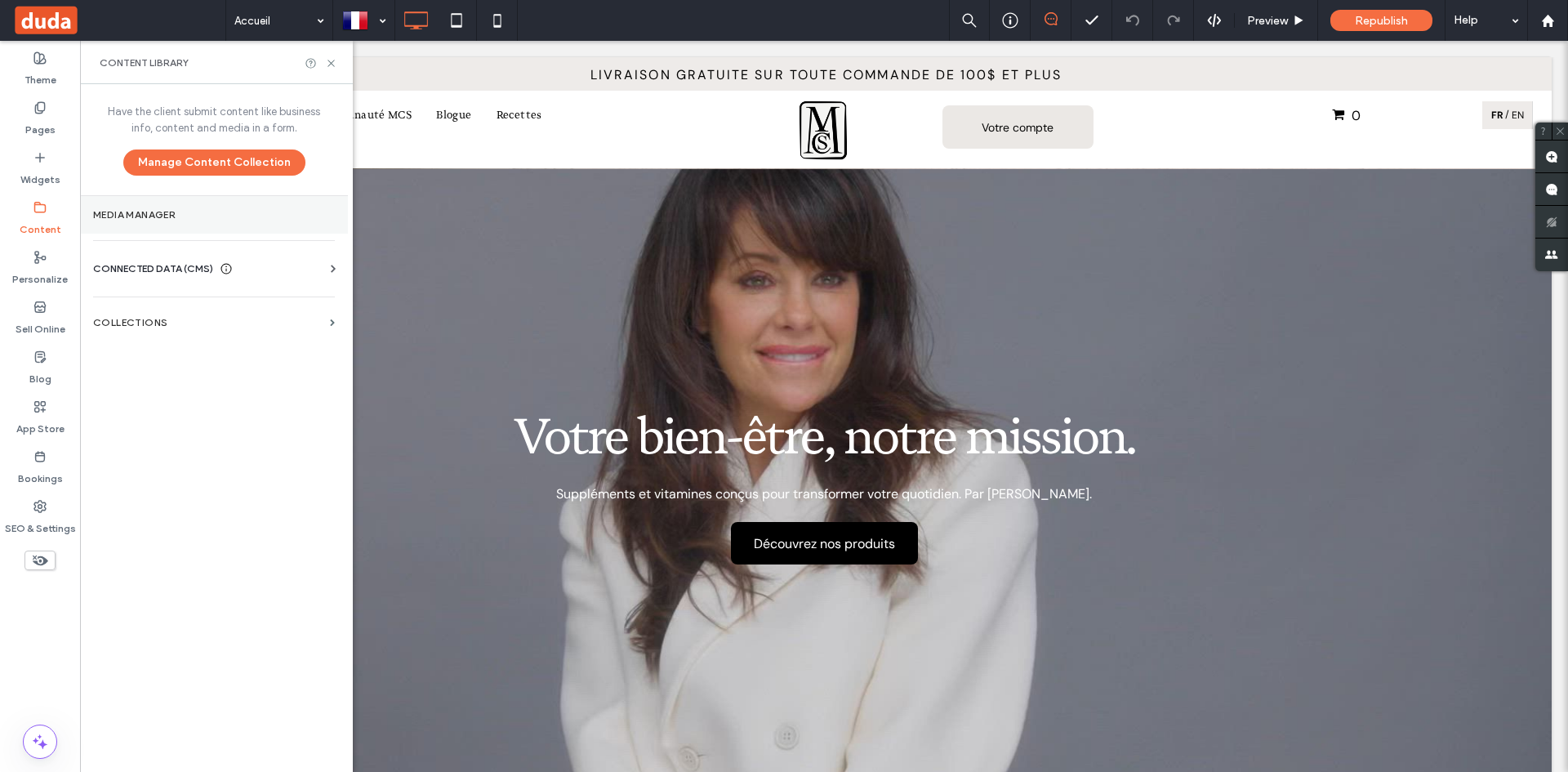
click at [236, 215] on label "Media Manager" at bounding box center [214, 215] width 242 height 11
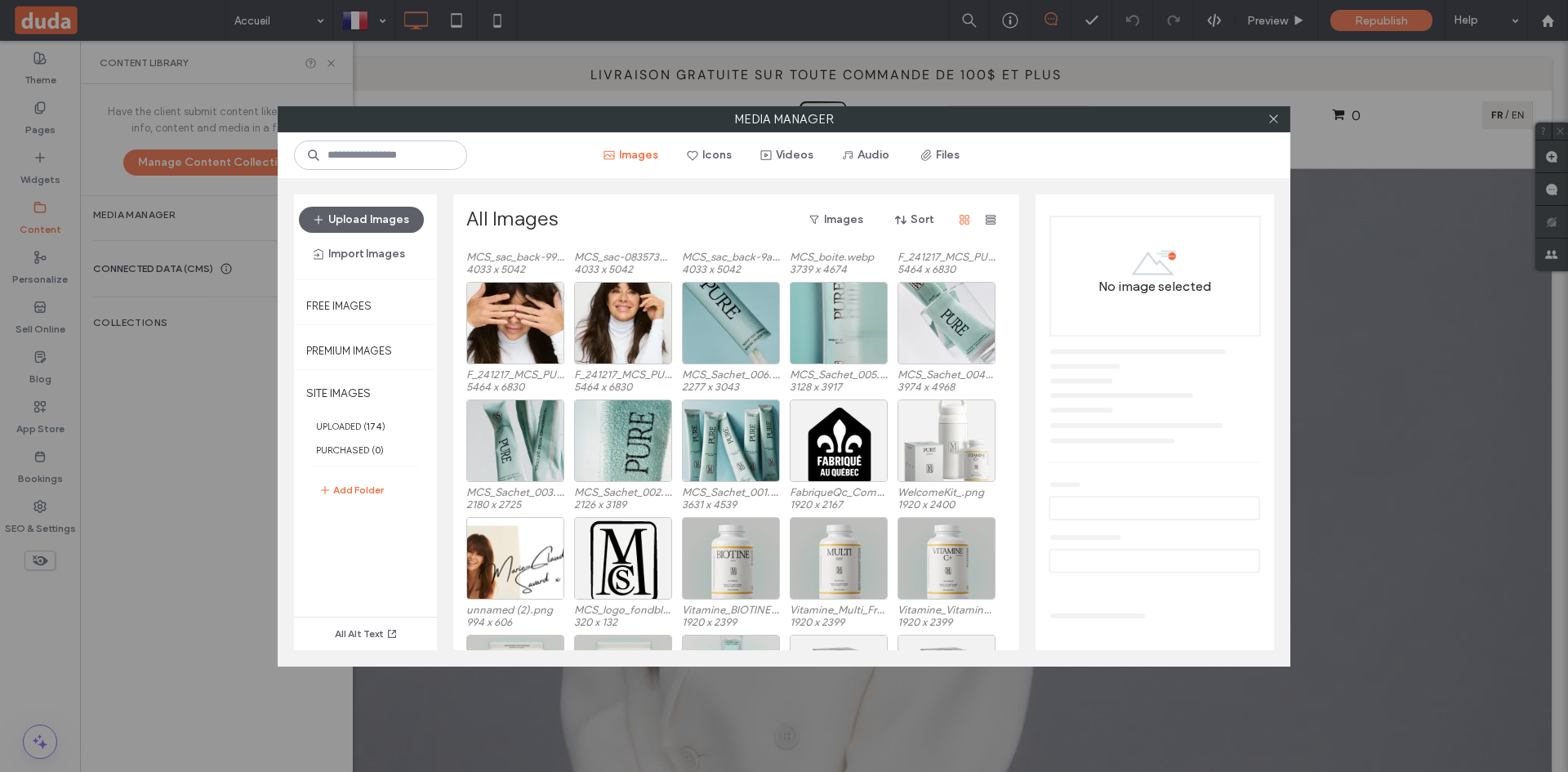
scroll to position [1882, 0]
click at [636, 560] on div "Select" at bounding box center [623, 557] width 98 height 83
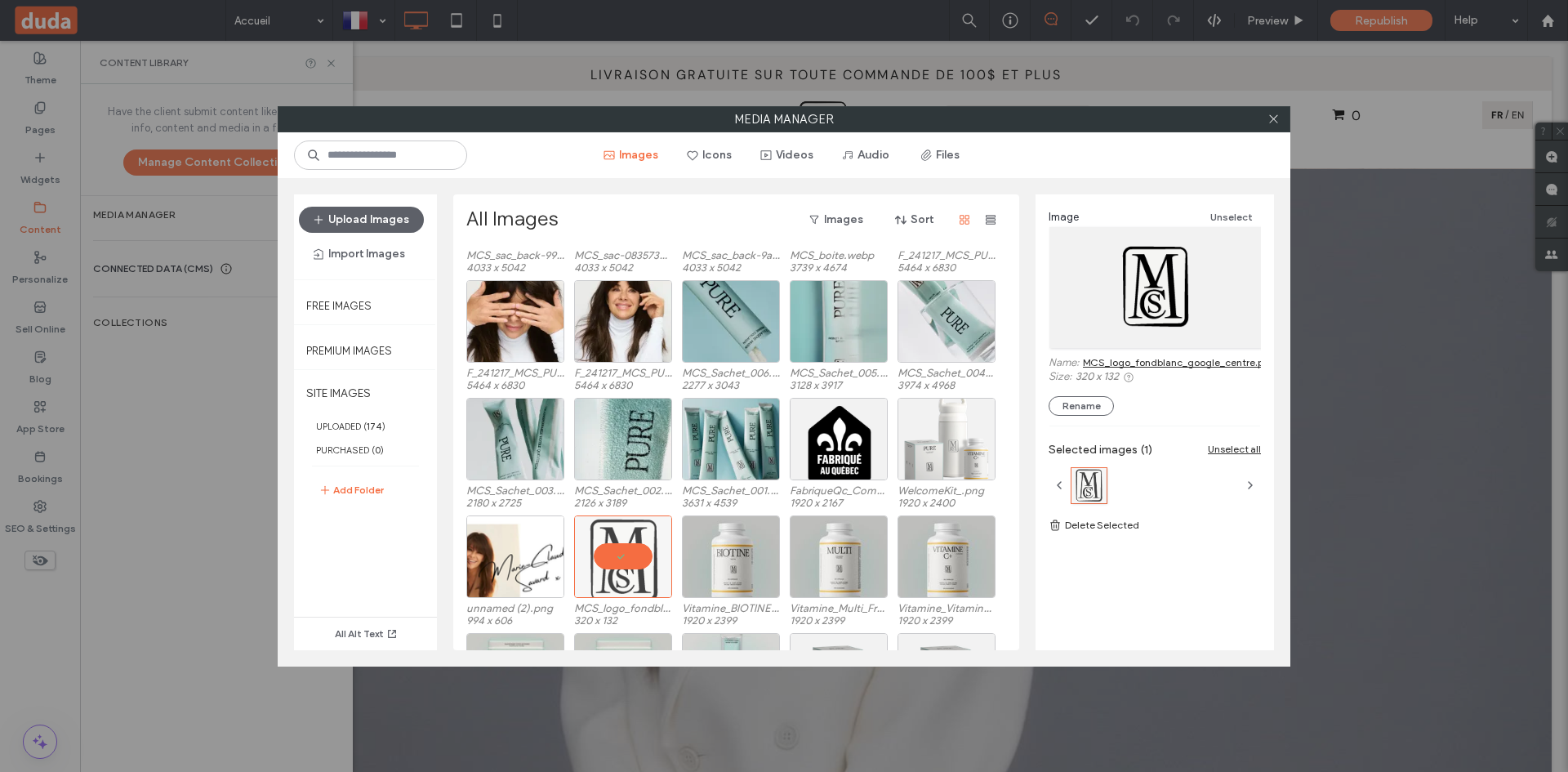
click at [1158, 357] on link "MCS_logo_fondblanc_google_centre.png" at bounding box center [1180, 362] width 193 height 12
